Goal: Transaction & Acquisition: Purchase product/service

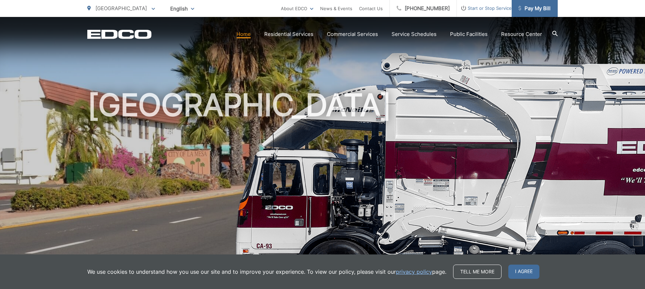
click at [527, 7] on span "Pay My Bill" at bounding box center [535, 8] width 32 height 8
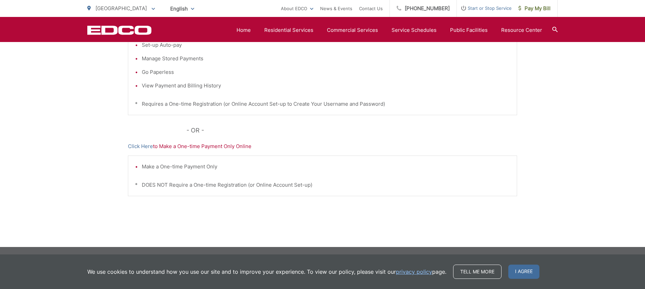
scroll to position [10, 0]
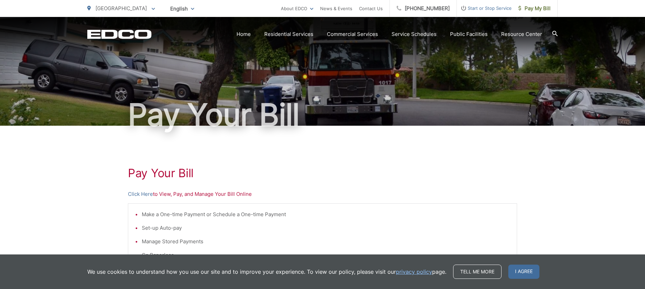
click at [208, 194] on p "Click Here to View, Pay, and Manage Your Bill Online" at bounding box center [322, 194] width 389 height 8
click at [166, 193] on p "Click Here to View, Pay, and Manage Your Bill Online" at bounding box center [322, 194] width 389 height 8
click at [145, 195] on link "Click Here" at bounding box center [140, 194] width 25 height 8
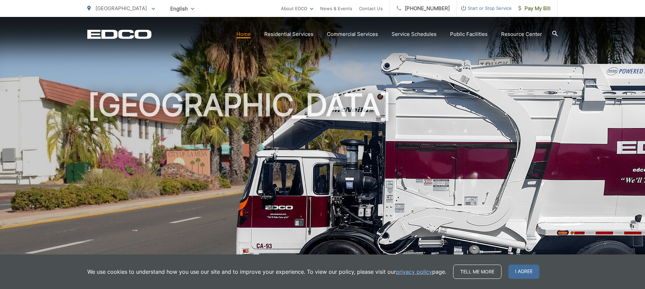
scroll to position [15, 0]
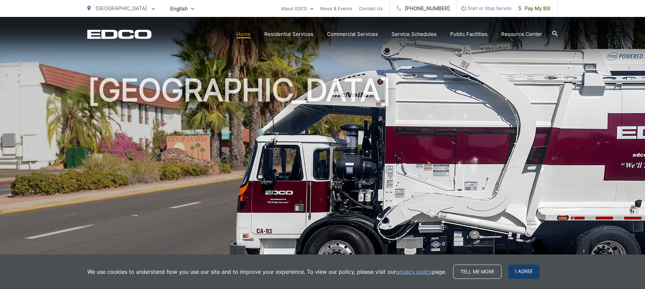
click at [529, 269] on span "I agree" at bounding box center [524, 271] width 31 height 14
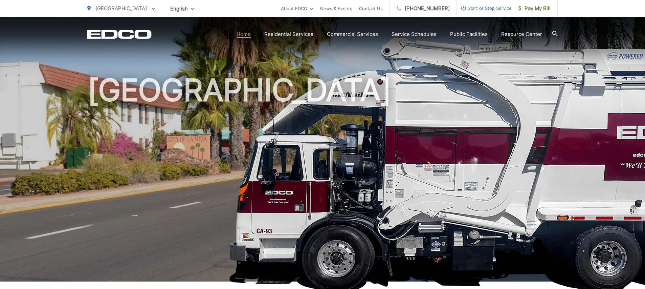
scroll to position [0, 0]
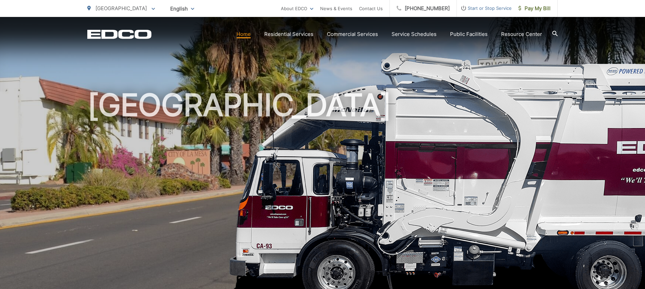
click at [230, 97] on h1 "[GEOGRAPHIC_DATA]" at bounding box center [322, 195] width 471 height 214
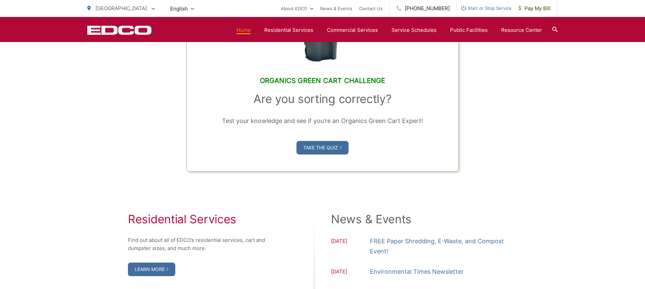
scroll to position [228, 0]
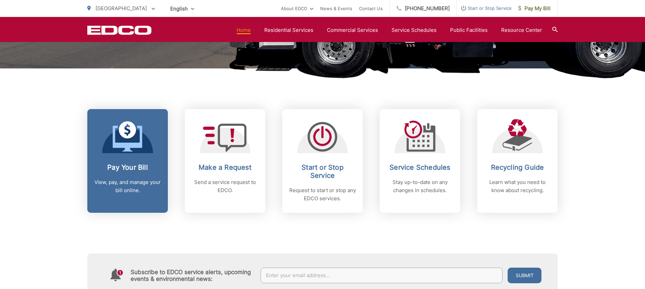
click at [140, 159] on link "Pay Your Bill View, pay, and manage your bill online." at bounding box center [127, 161] width 81 height 104
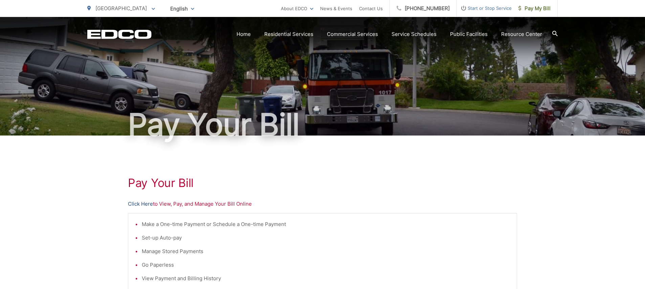
click at [146, 205] on link "Click Here" at bounding box center [140, 204] width 25 height 8
